Goal: Task Accomplishment & Management: Manage account settings

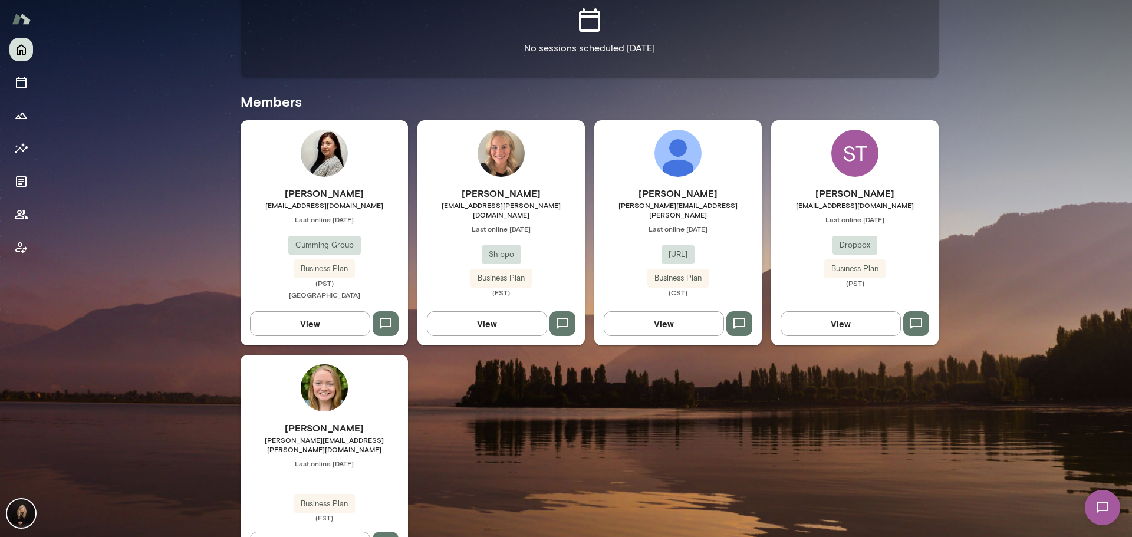
scroll to position [309, 0]
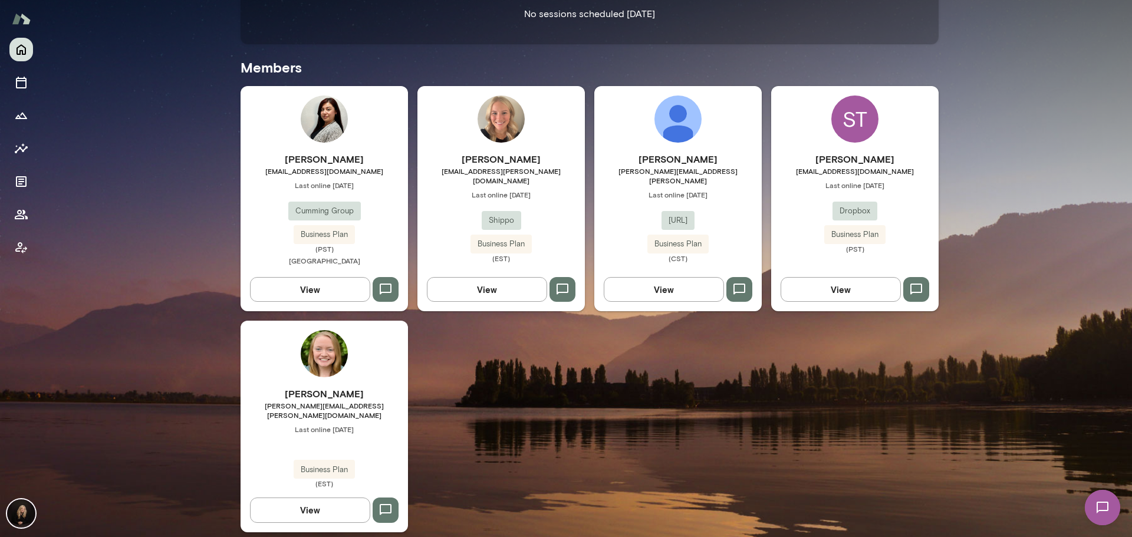
click at [18, 510] on img at bounding box center [21, 513] width 28 height 28
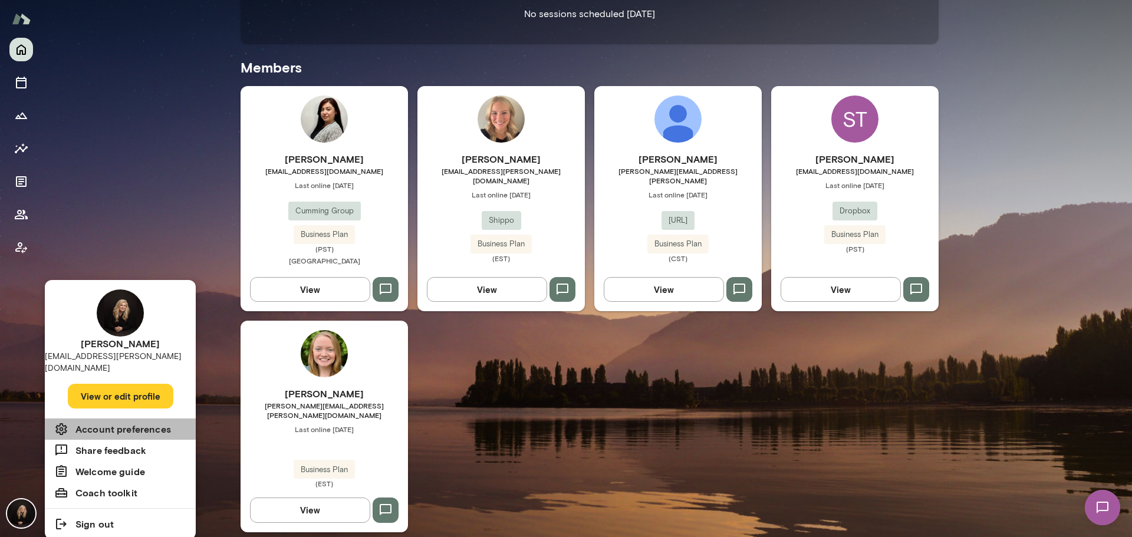
click at [136, 422] on h6 "Account preferences" at bounding box center [122, 429] width 95 height 14
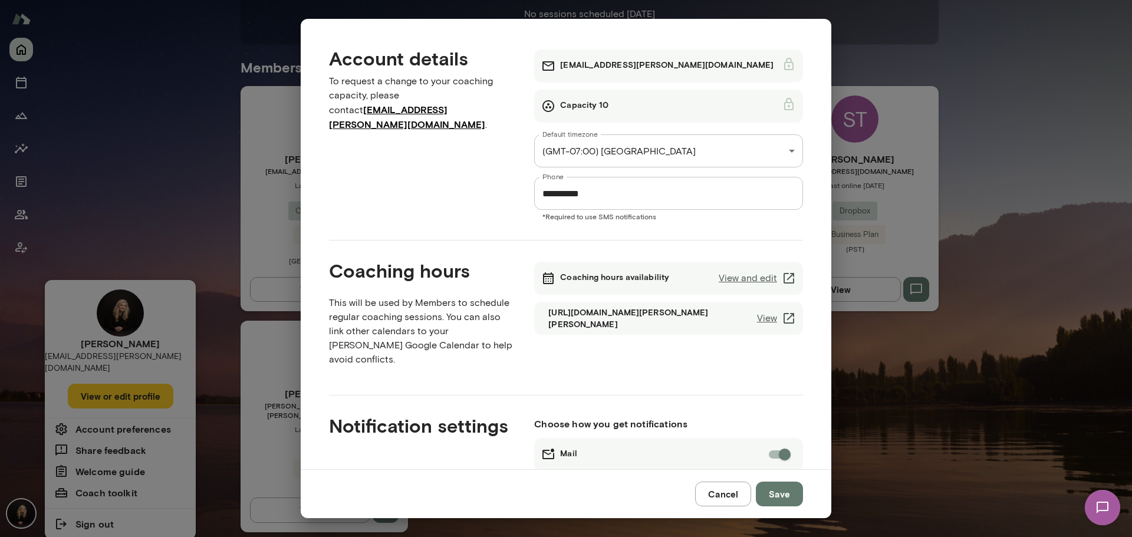
click at [752, 277] on link "View and edit" at bounding box center [757, 278] width 77 height 14
click at [724, 489] on button "Cancel" at bounding box center [723, 494] width 56 height 25
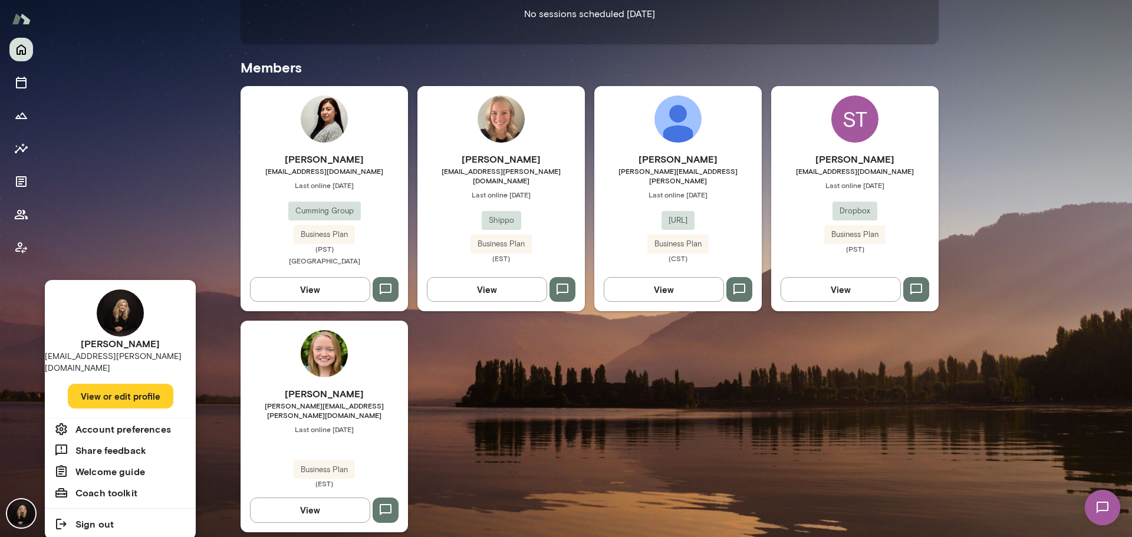
click at [143, 384] on button "View or edit profile" at bounding box center [121, 396] width 106 height 25
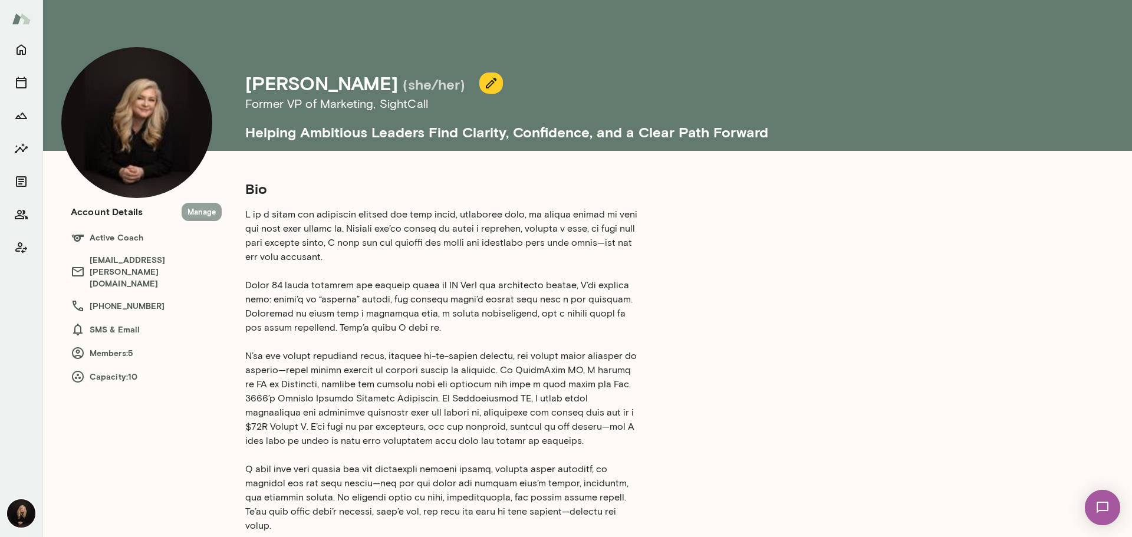
click at [200, 206] on button "Manage" at bounding box center [202, 212] width 40 height 18
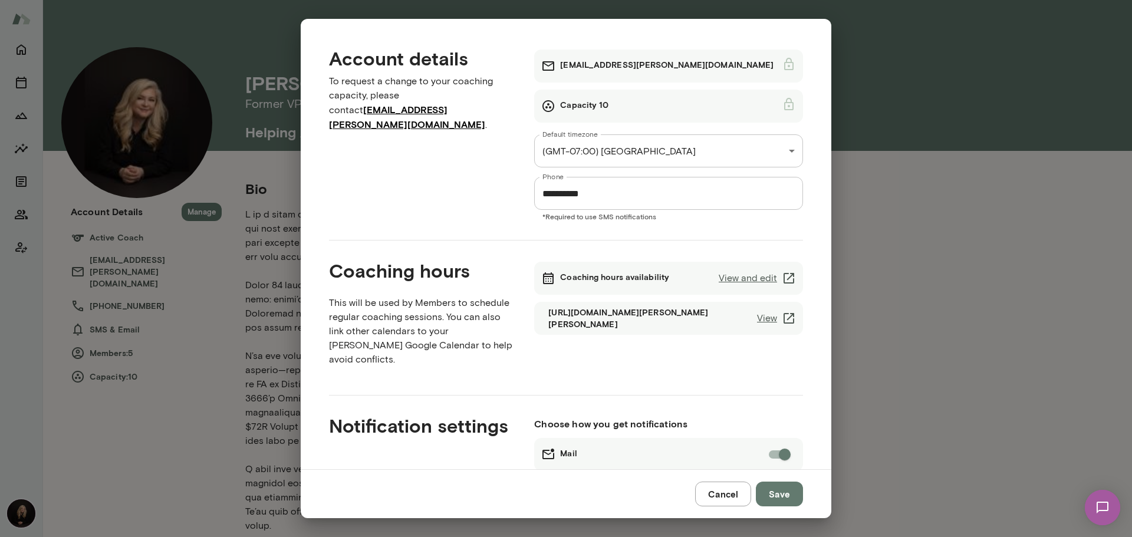
click at [765, 281] on link "View and edit" at bounding box center [757, 278] width 77 height 14
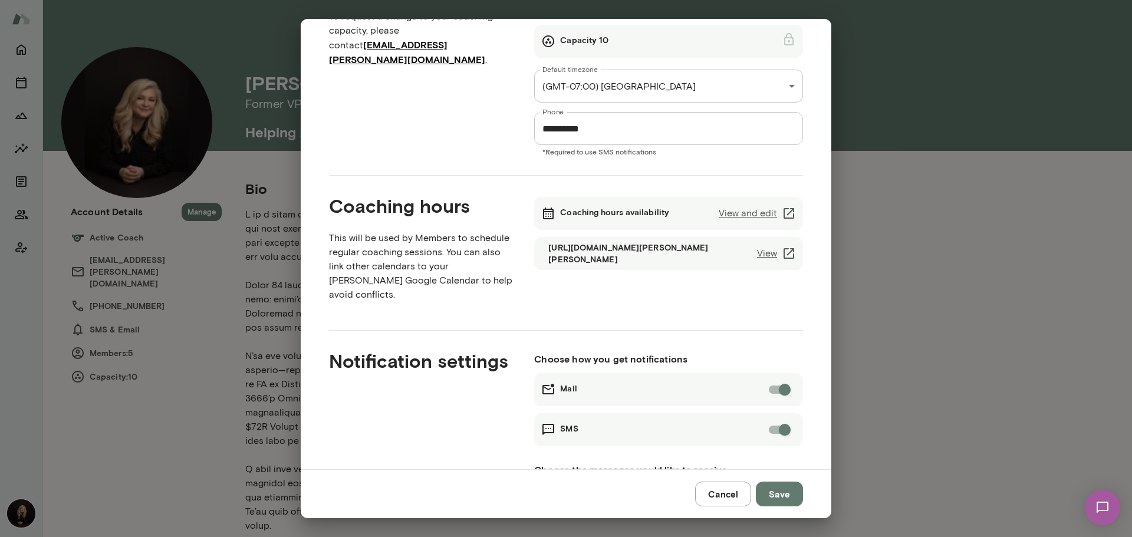
scroll to position [167, 0]
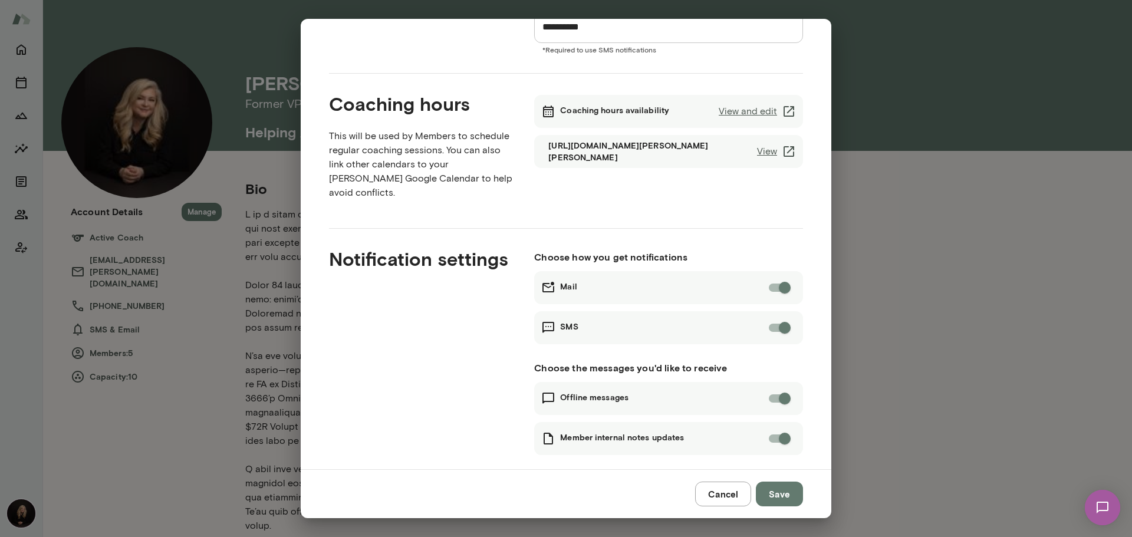
click at [782, 110] on icon at bounding box center [789, 111] width 14 height 14
click at [729, 494] on button "Cancel" at bounding box center [723, 494] width 56 height 25
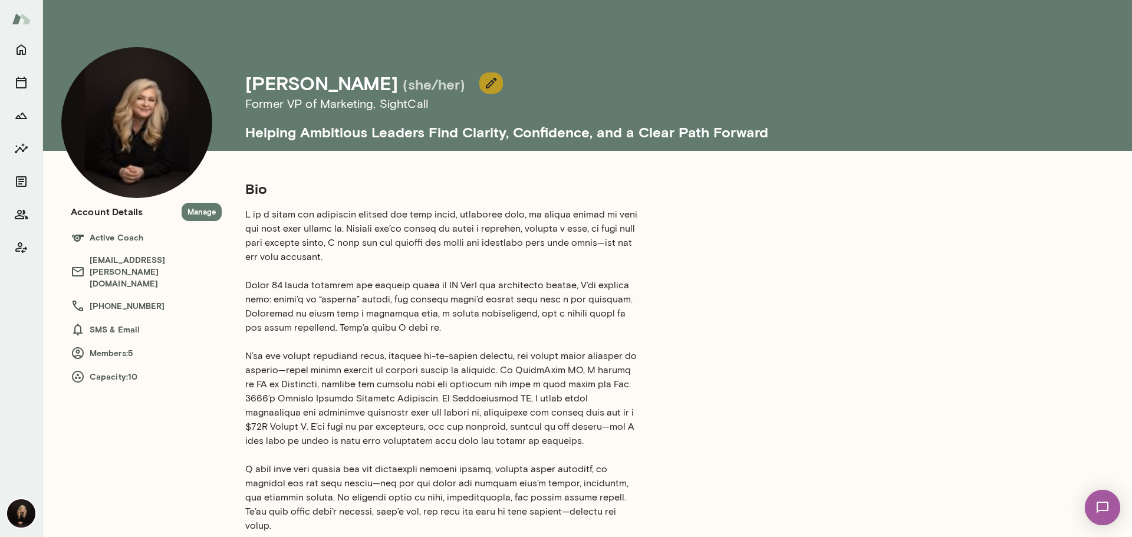
click at [484, 84] on icon "button" at bounding box center [491, 83] width 14 height 14
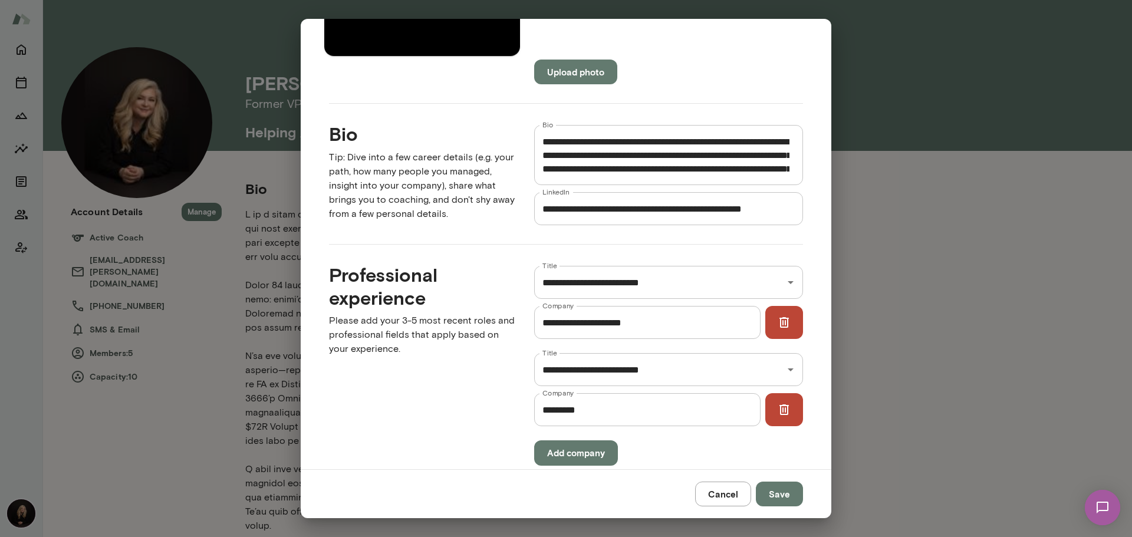
scroll to position [39, 0]
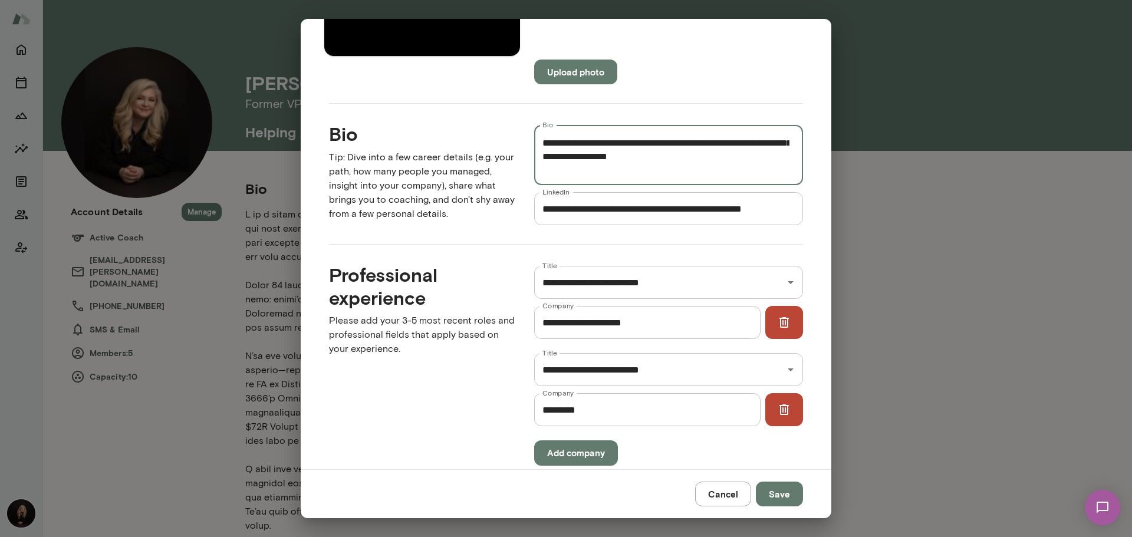
click at [741, 167] on textarea "Bio" at bounding box center [665, 155] width 247 height 41
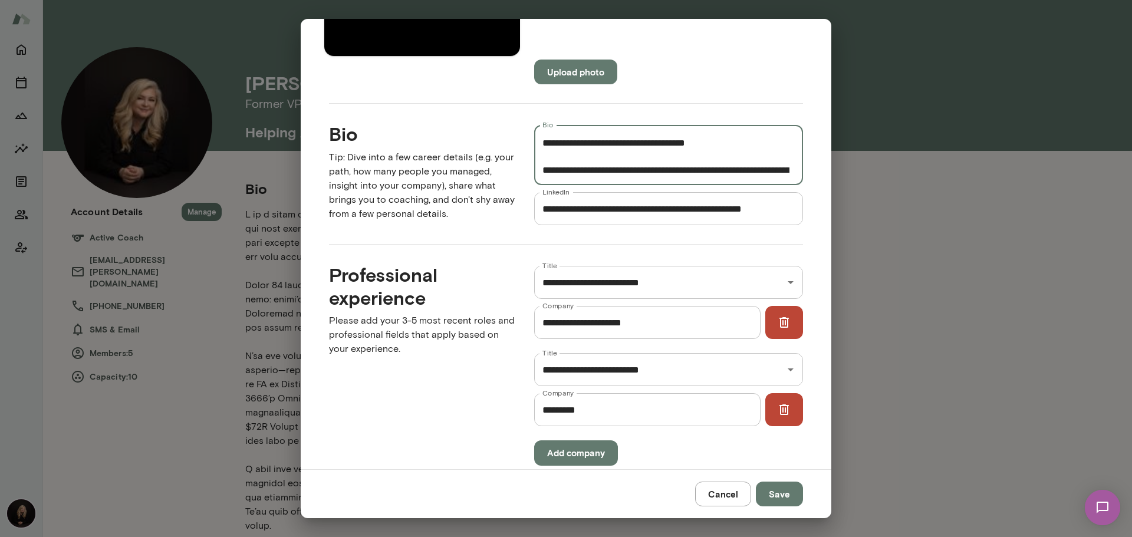
type textarea "**********"
click at [793, 492] on button "Save" at bounding box center [779, 494] width 47 height 25
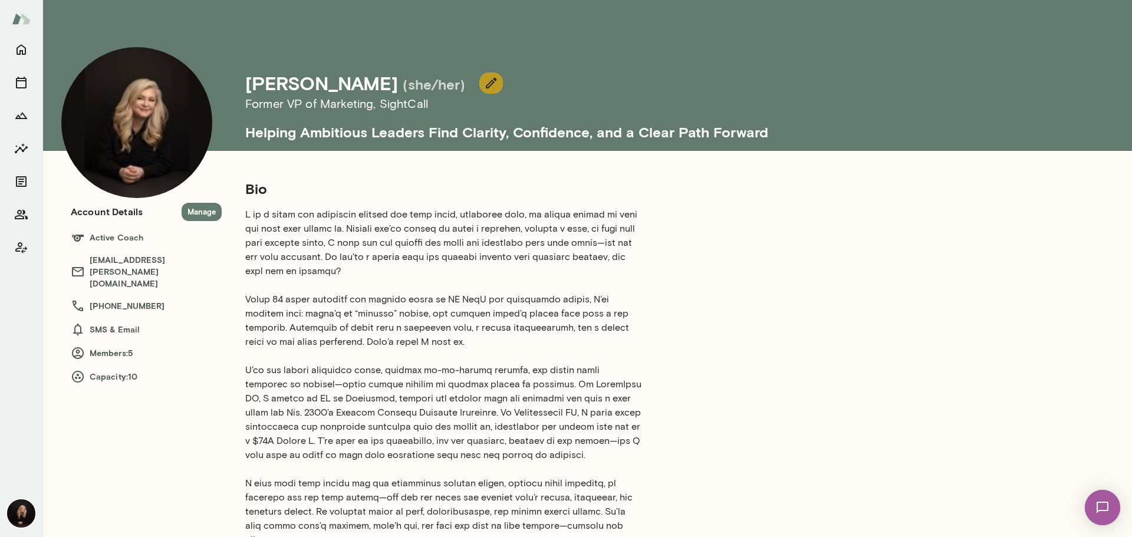
click at [484, 88] on icon "button" at bounding box center [491, 83] width 14 height 14
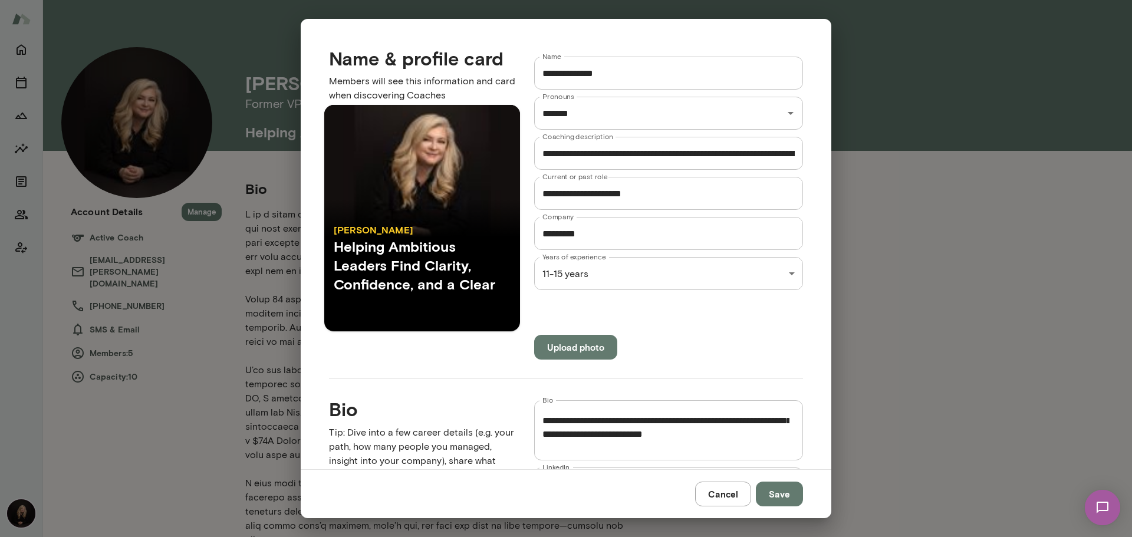
scroll to position [118, 0]
click at [572, 421] on textarea "Bio" at bounding box center [665, 430] width 247 height 41
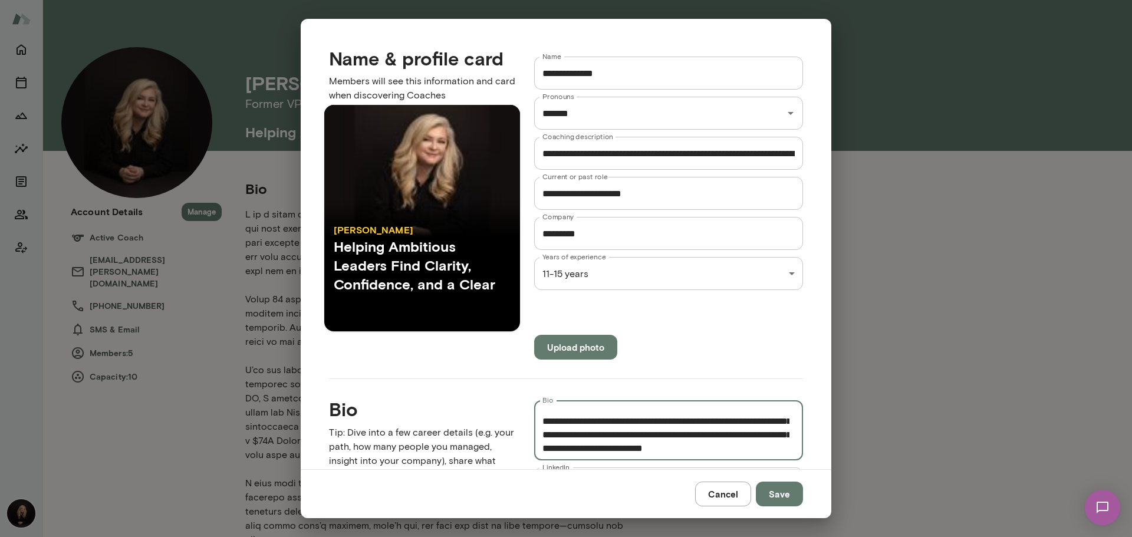
type textarea "**********"
click at [786, 494] on button "Save" at bounding box center [779, 494] width 47 height 25
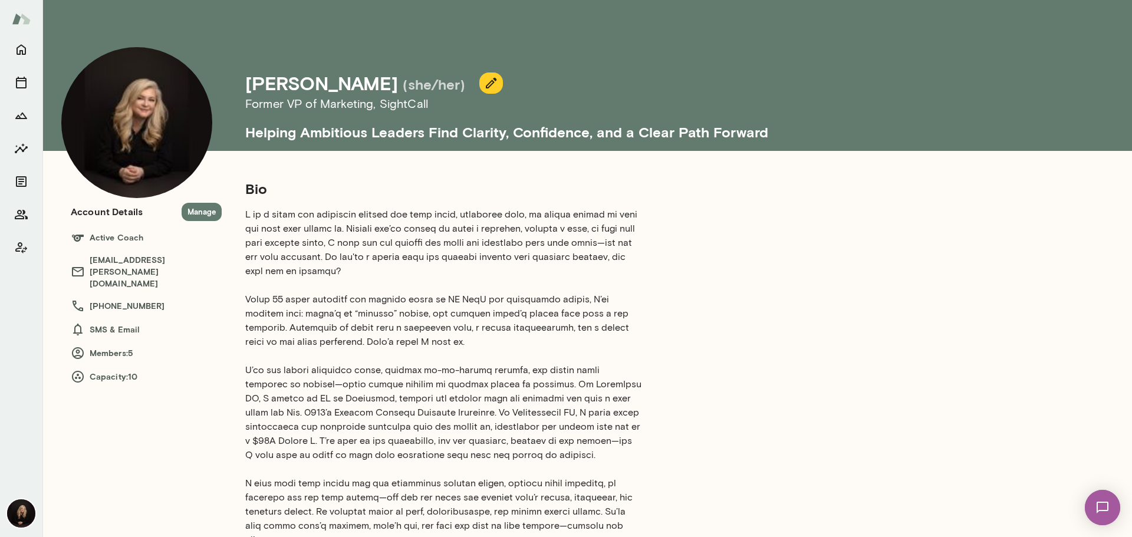
click at [629, 273] on p at bounding box center [443, 468] width 396 height 523
click at [484, 84] on icon "button" at bounding box center [491, 83] width 14 height 14
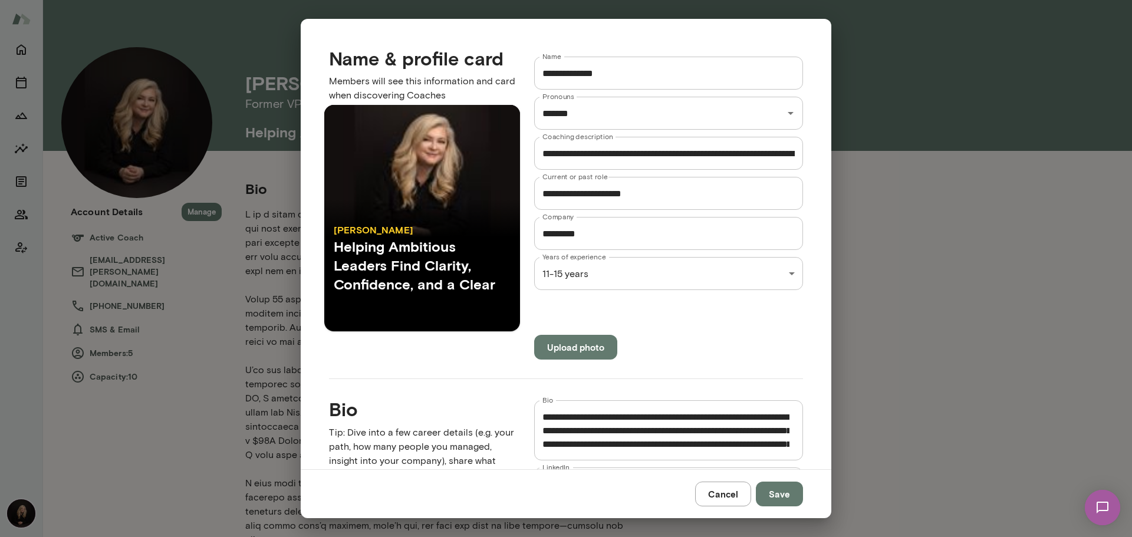
click at [593, 0] on div "**********" at bounding box center [566, 0] width 1132 height 0
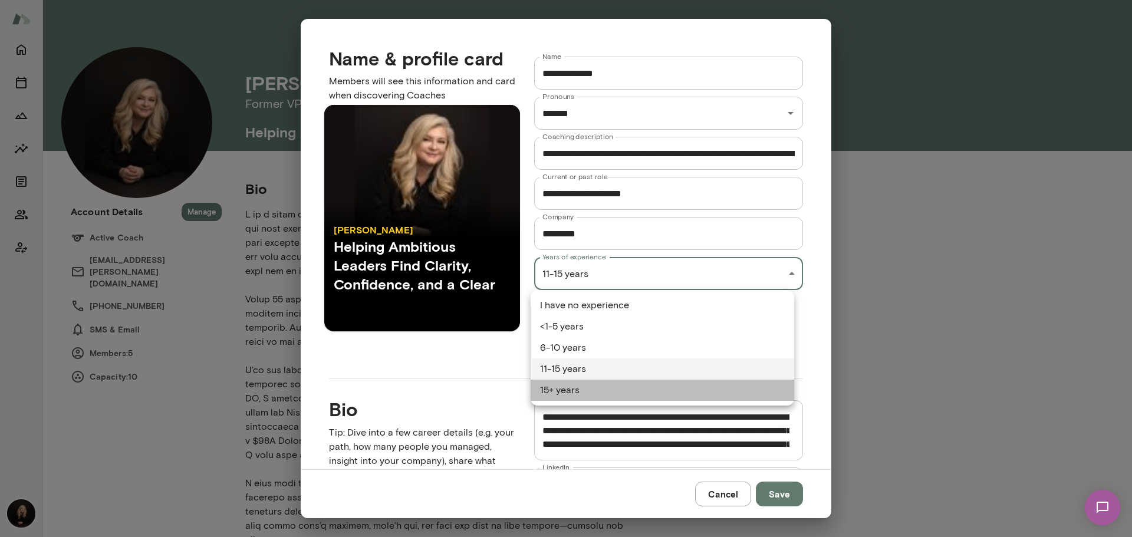
click at [583, 392] on li "15+ years" at bounding box center [662, 390] width 263 height 21
type input "*********"
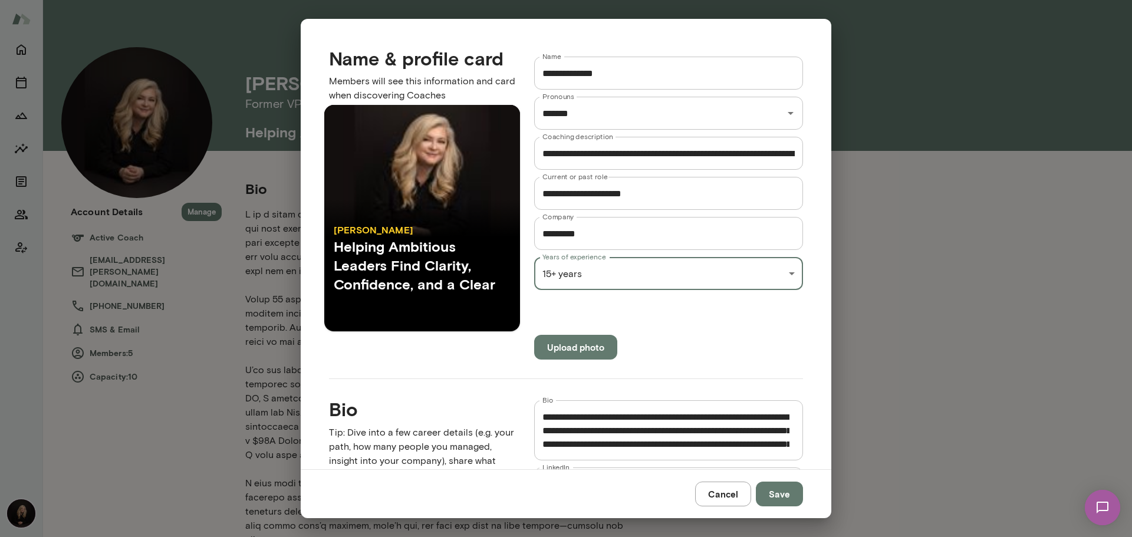
click at [793, 493] on button "Save" at bounding box center [779, 494] width 47 height 25
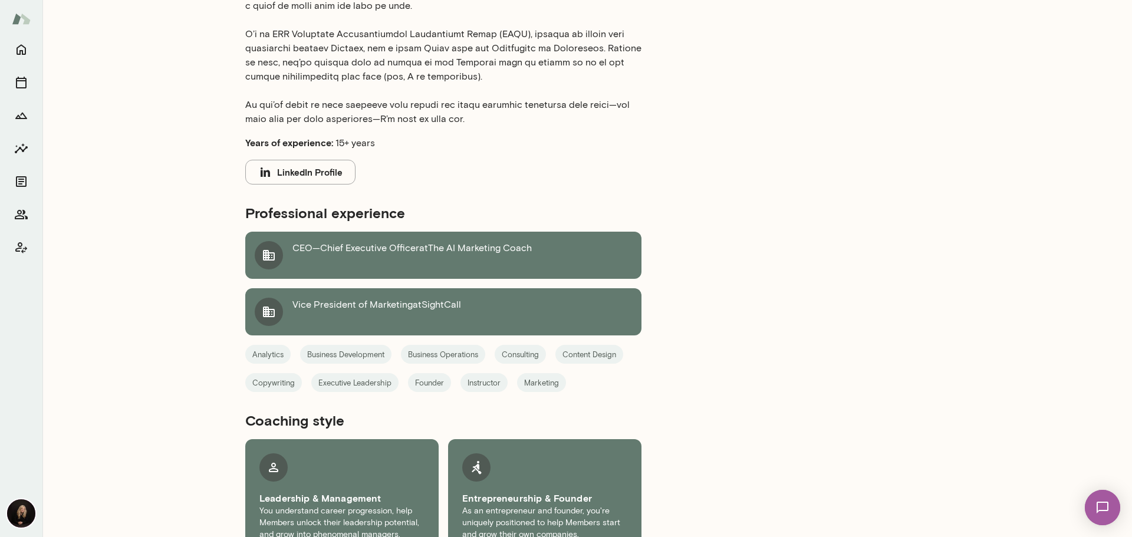
scroll to position [618, 0]
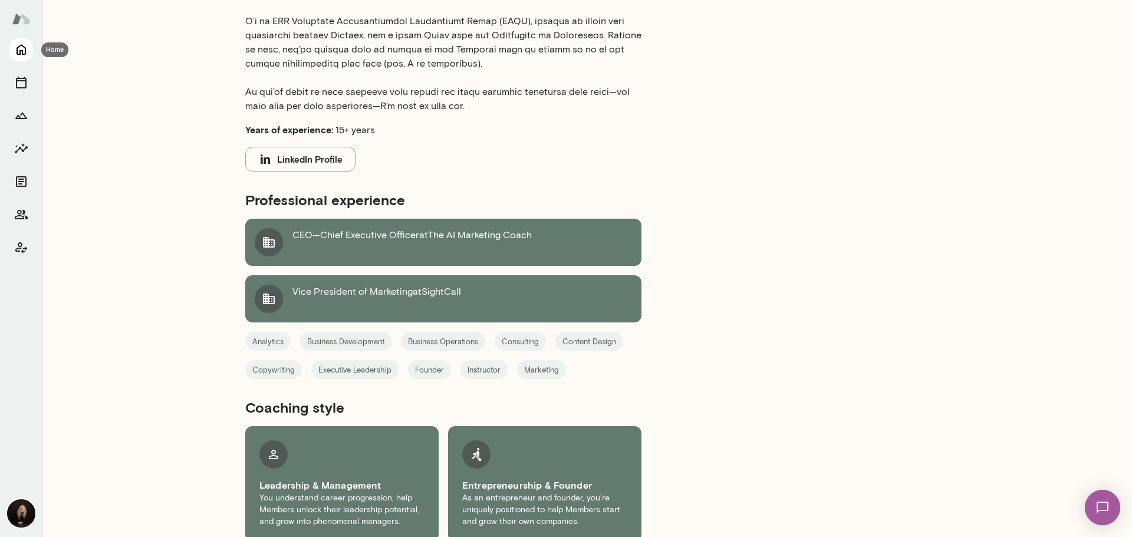
click at [22, 50] on icon "Home" at bounding box center [21, 50] width 9 height 11
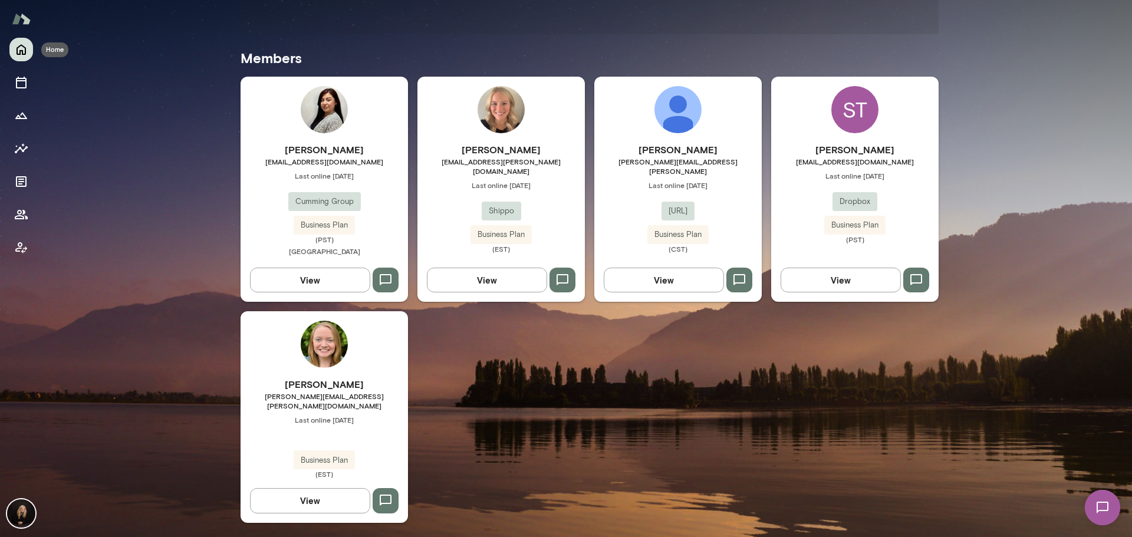
scroll to position [309, 0]
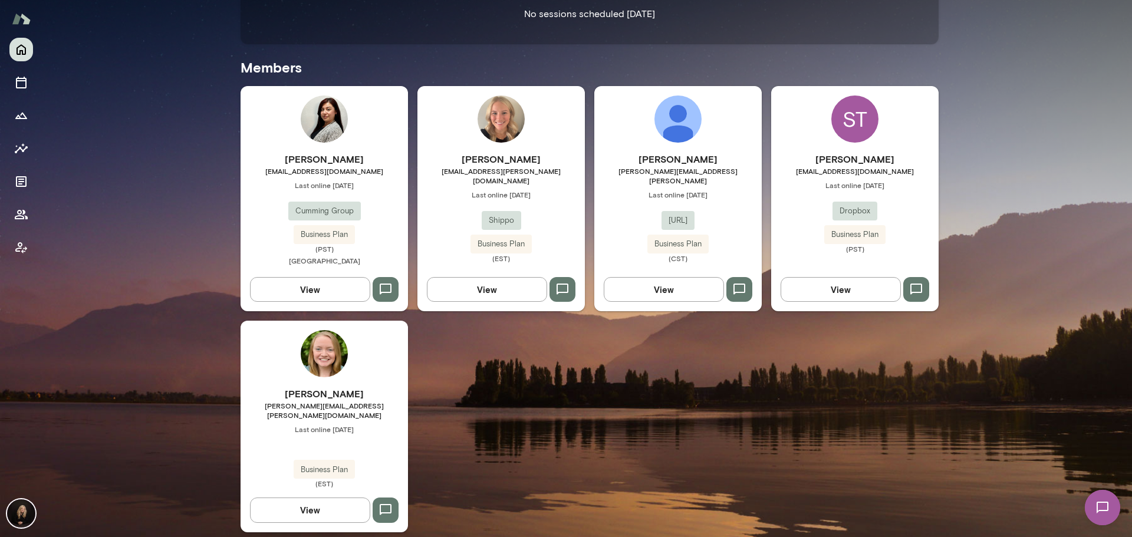
click at [611, 401] on div "[PERSON_NAME] [EMAIL_ADDRESS][DOMAIN_NAME] Last online [DATE] Cumming Group Bus…" at bounding box center [589, 309] width 698 height 446
click at [586, 378] on div "[PERSON_NAME] [EMAIL_ADDRESS][DOMAIN_NAME] Last online [DATE] Cumming Group Bus…" at bounding box center [589, 309] width 698 height 446
